Goal: Navigation & Orientation: Find specific page/section

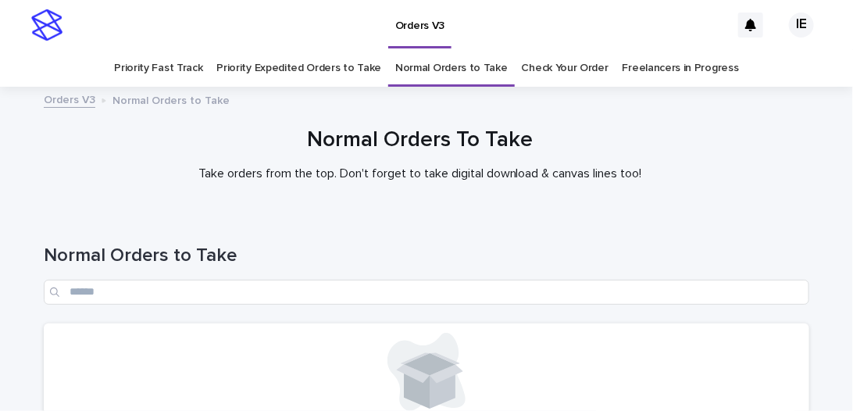
scroll to position [204, 0]
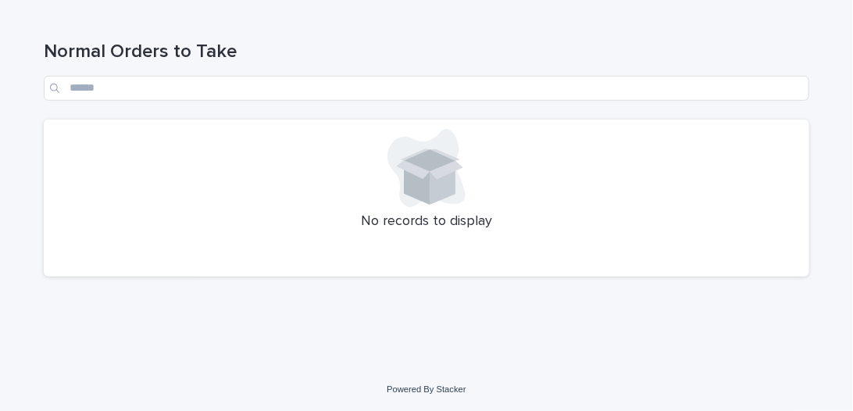
drag, startPoint x: 491, startPoint y: 58, endPoint x: 463, endPoint y: 14, distance: 51.6
click at [491, 58] on h1 "Normal Orders to Take" at bounding box center [427, 52] width 766 height 23
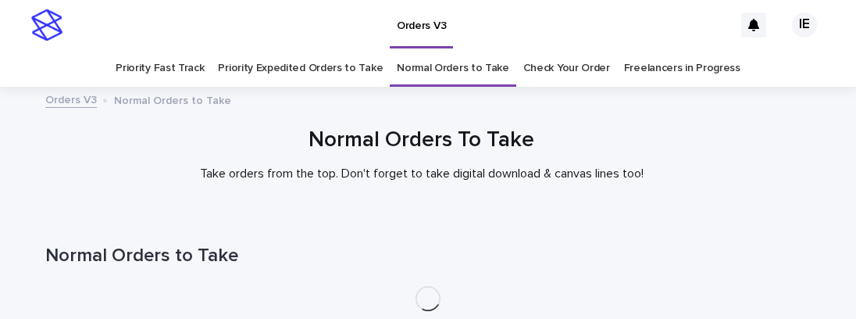
scroll to position [50, 0]
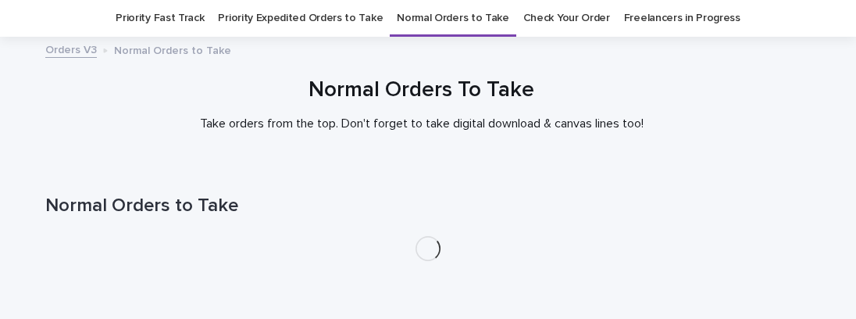
click at [349, 25] on link "Priority Expedited Orders to Take" at bounding box center [300, 18] width 165 height 37
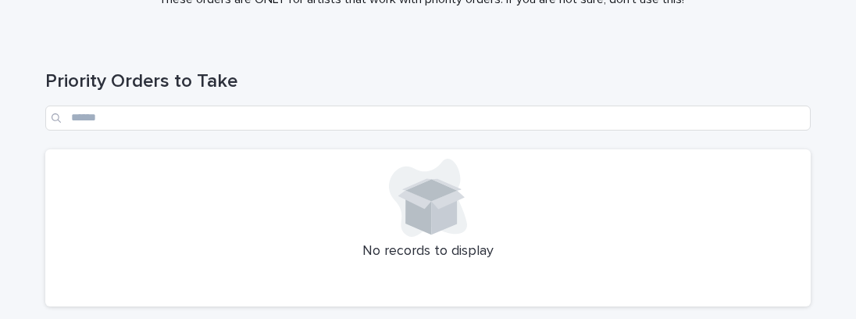
scroll to position [264, 0]
